Goal: Information Seeking & Learning: Learn about a topic

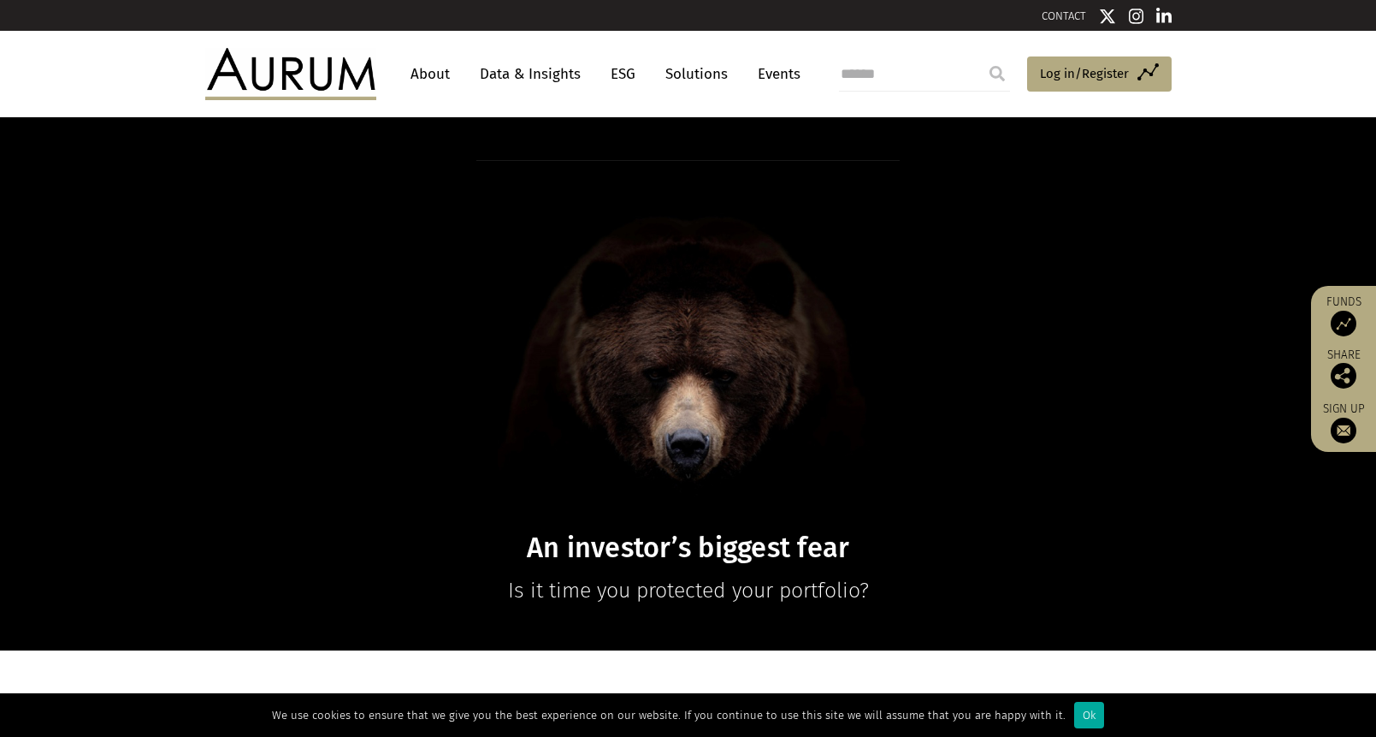
click at [612, 80] on link "ESG" at bounding box center [623, 74] width 42 height 32
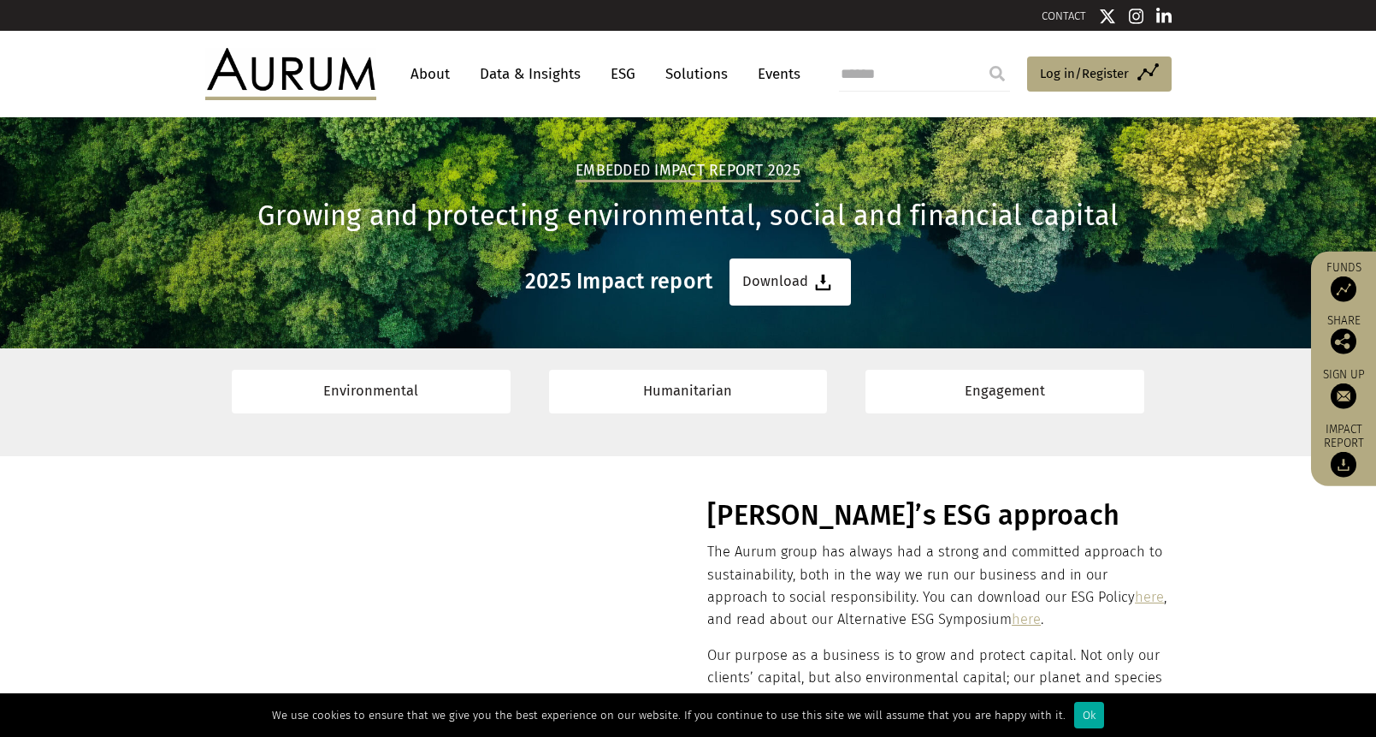
click at [423, 75] on link "About" at bounding box center [430, 74] width 56 height 32
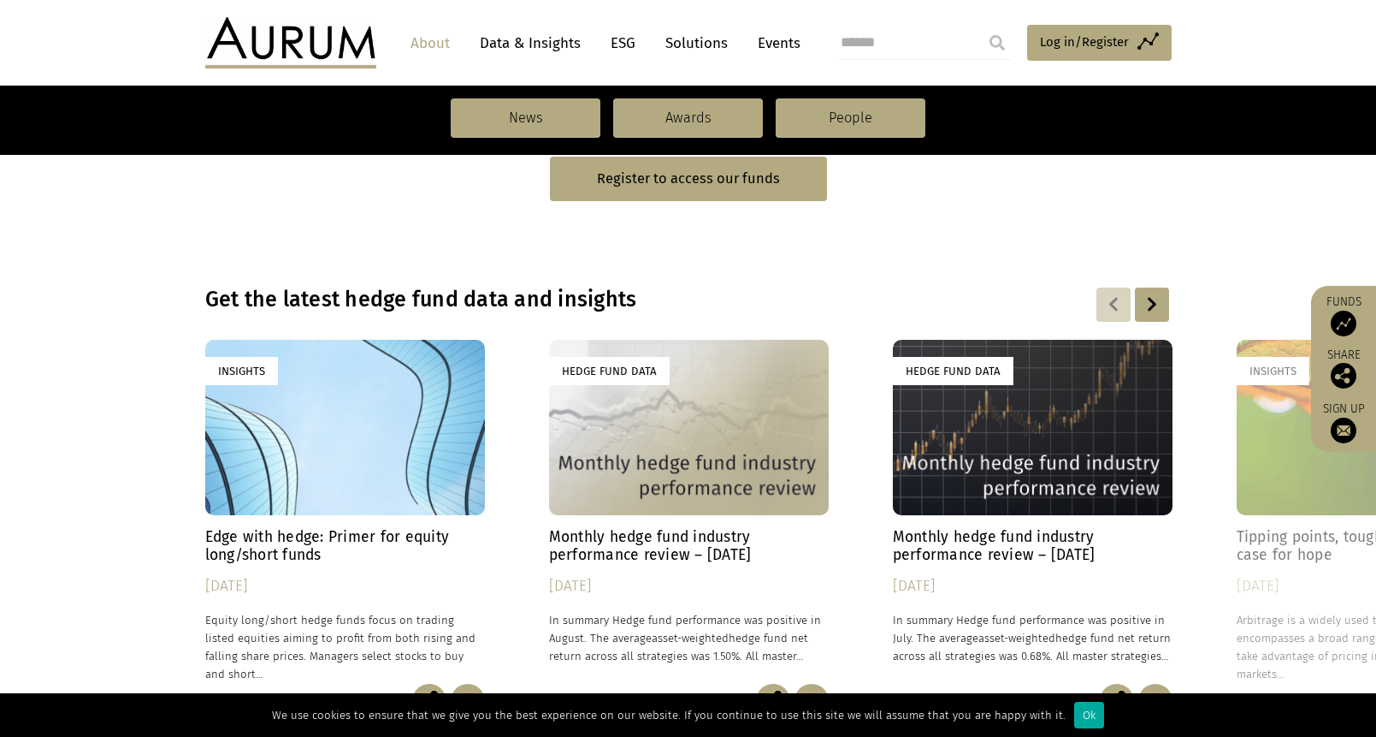
scroll to position [1062, 0]
